Goal: Transaction & Acquisition: Purchase product/service

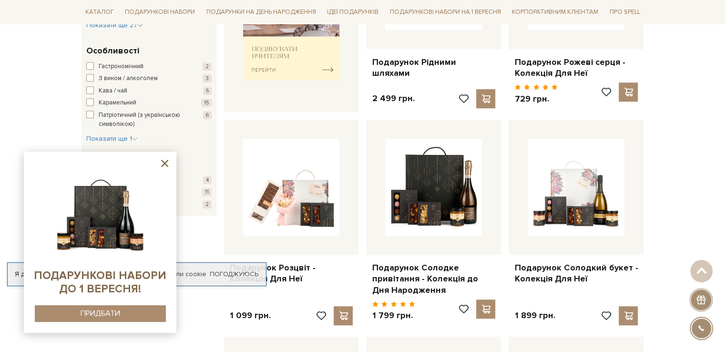
scroll to position [477, 0]
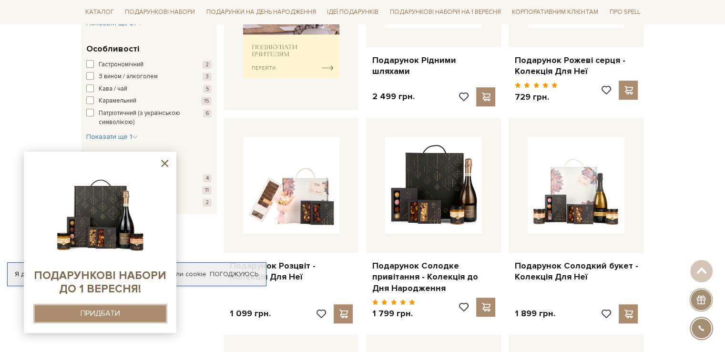
click at [101, 312] on div "ПРИДБАТИ" at bounding box center [101, 313] width 40 height 9
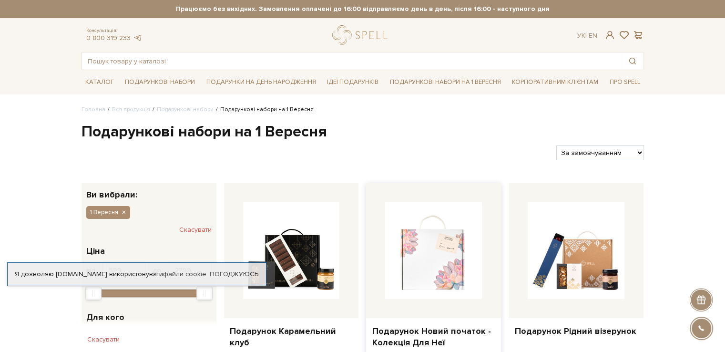
scroll to position [191, 0]
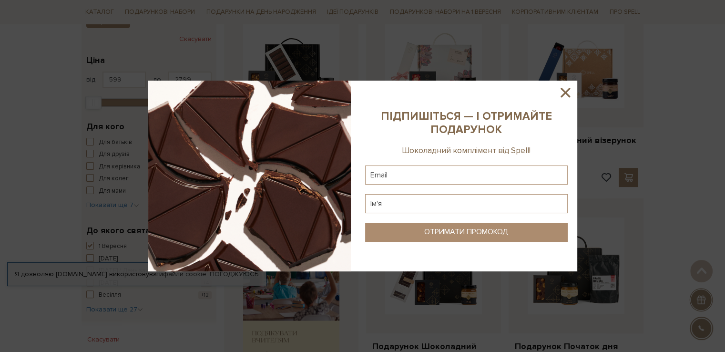
click at [565, 92] on icon at bounding box center [566, 93] width 10 height 10
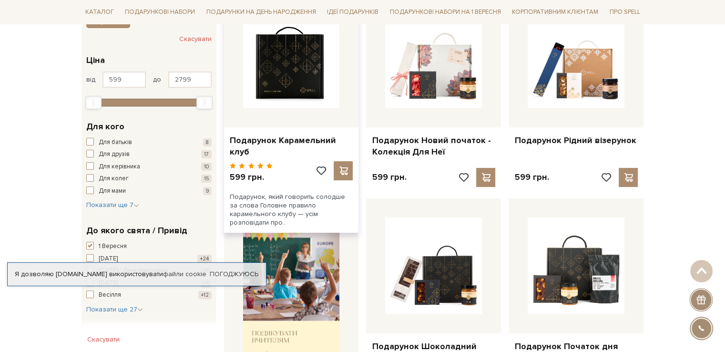
click at [301, 69] on img at bounding box center [291, 59] width 97 height 97
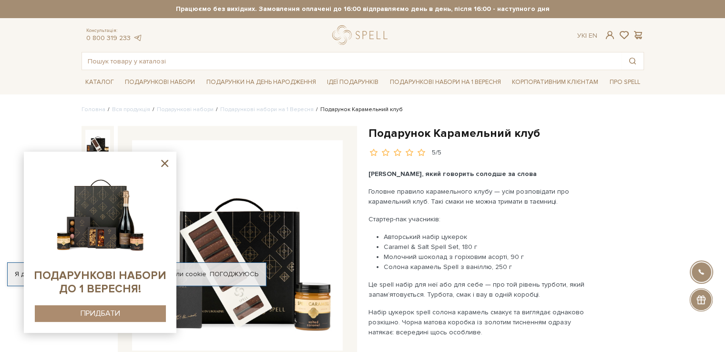
click at [171, 166] on div at bounding box center [100, 242] width 153 height 181
click at [164, 160] on icon at bounding box center [165, 163] width 12 height 12
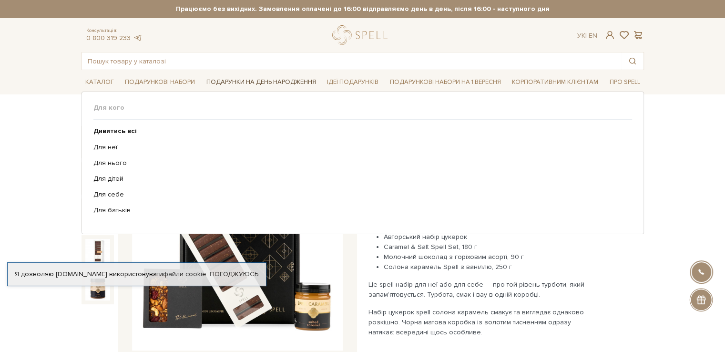
click at [271, 81] on link "Подарунки на День народження" at bounding box center [261, 82] width 117 height 15
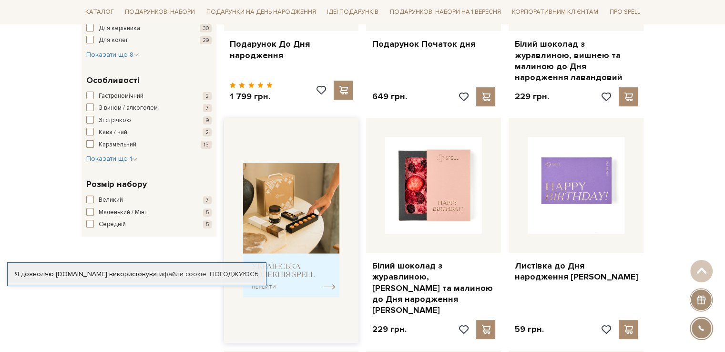
scroll to position [286, 0]
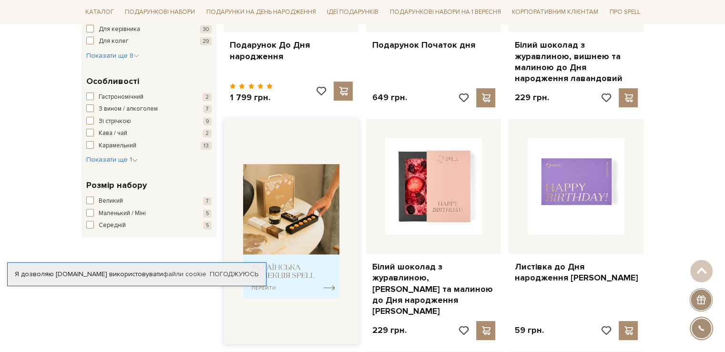
click at [274, 264] on img at bounding box center [291, 231] width 97 height 134
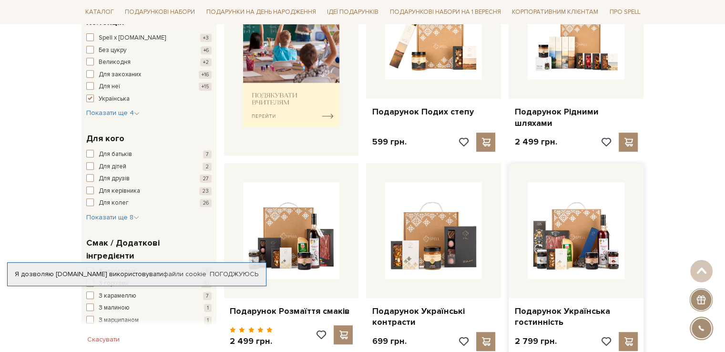
scroll to position [524, 0]
